Goal: Find contact information: Find contact information

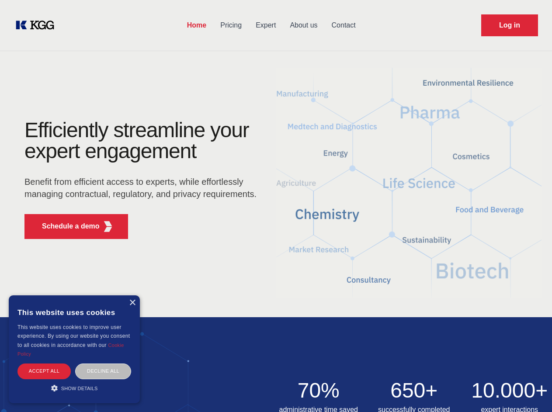
click at [276, 206] on div "Efficiently streamline your expert engagement Benefit from efficient access to …" at bounding box center [143, 183] width 266 height 126
click at [66, 226] on p "Schedule a demo" at bounding box center [71, 226] width 58 height 10
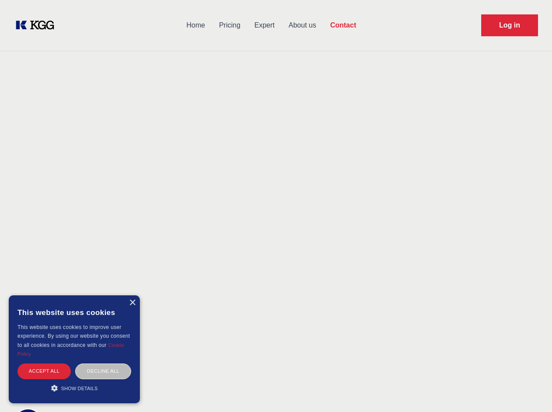
click at [132, 303] on div "× This website uses cookies This website uses cookies to improve user experienc…" at bounding box center [74, 349] width 131 height 108
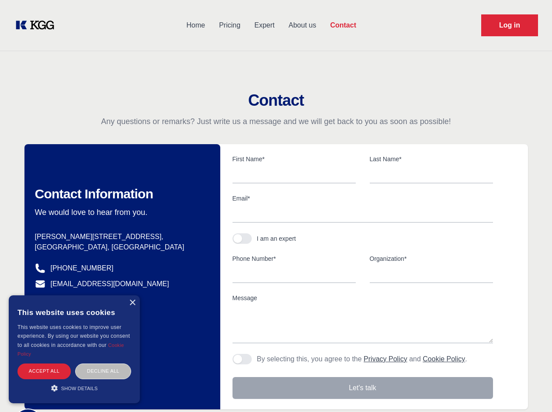
click at [44, 371] on div "Accept all" at bounding box center [43, 371] width 53 height 15
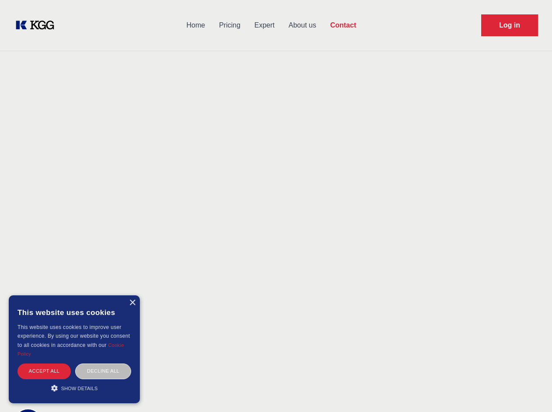
click at [103, 371] on div "Decline all" at bounding box center [103, 371] width 56 height 15
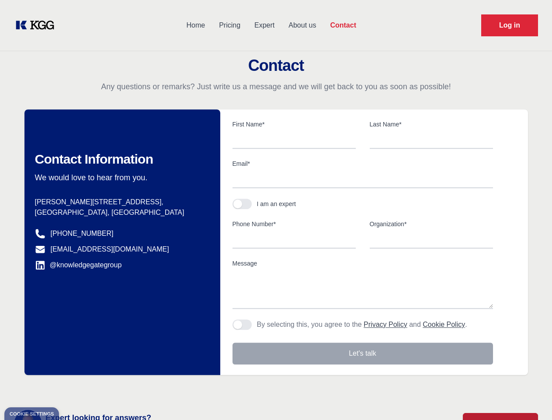
click at [74, 388] on main "Contact Any questions or remarks? Just write us a message and we will get back …" at bounding box center [276, 227] width 552 height 455
